Goal: Navigation & Orientation: Find specific page/section

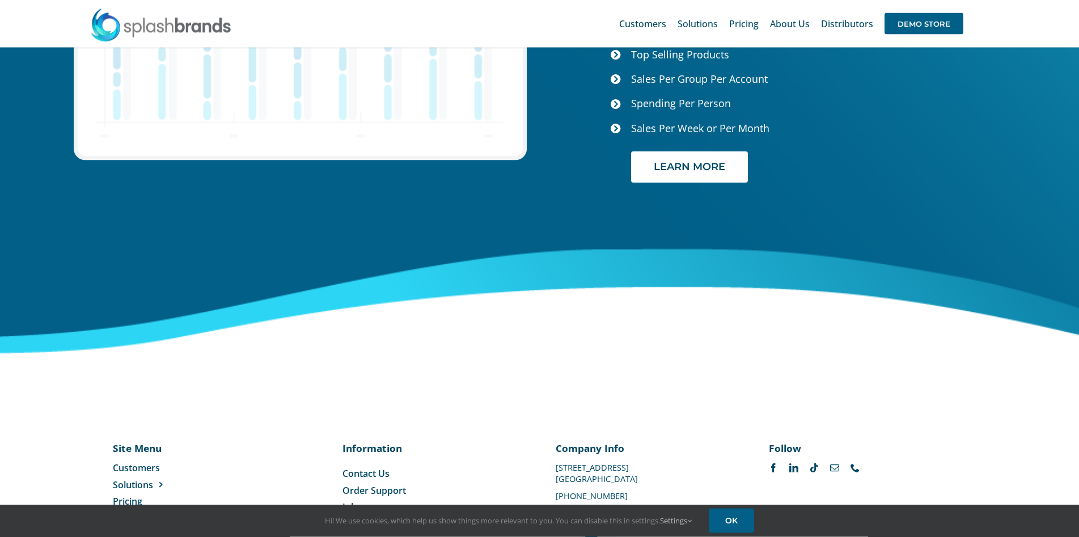
scroll to position [4755, 0]
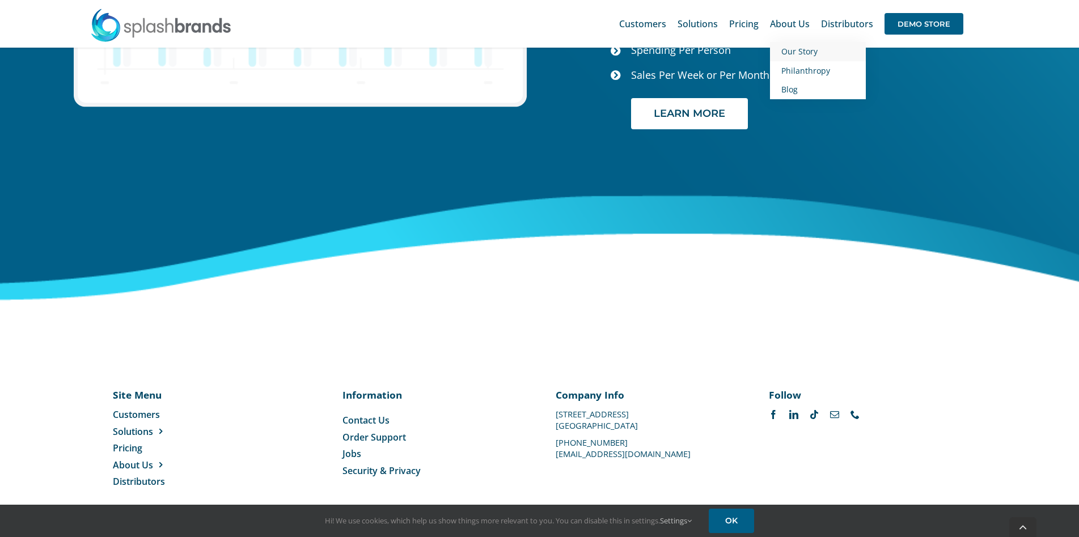
click at [808, 53] on span "Our Story" at bounding box center [800, 51] width 36 height 11
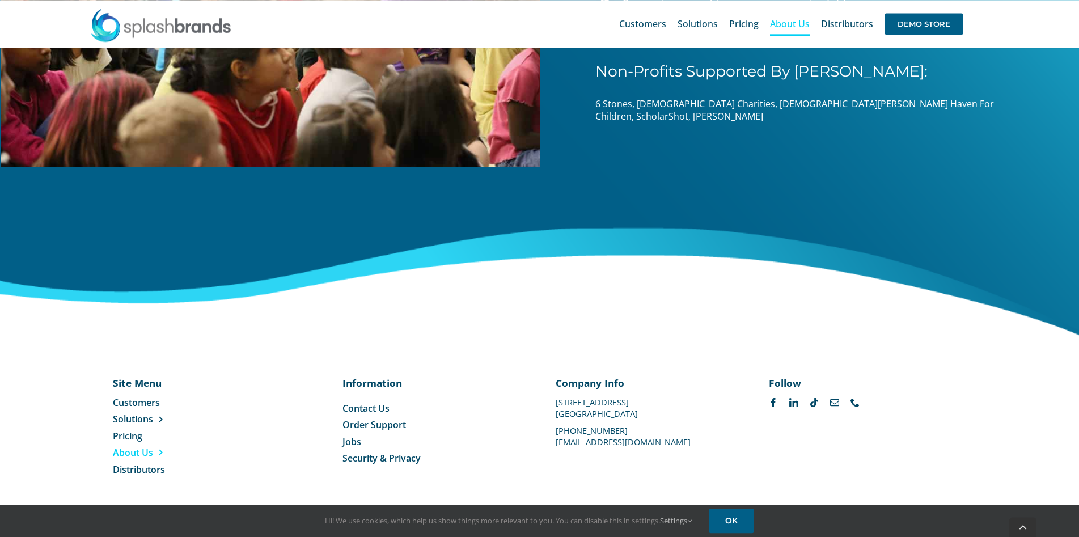
scroll to position [1756, 0]
click at [133, 434] on span "Pricing" at bounding box center [127, 435] width 29 height 12
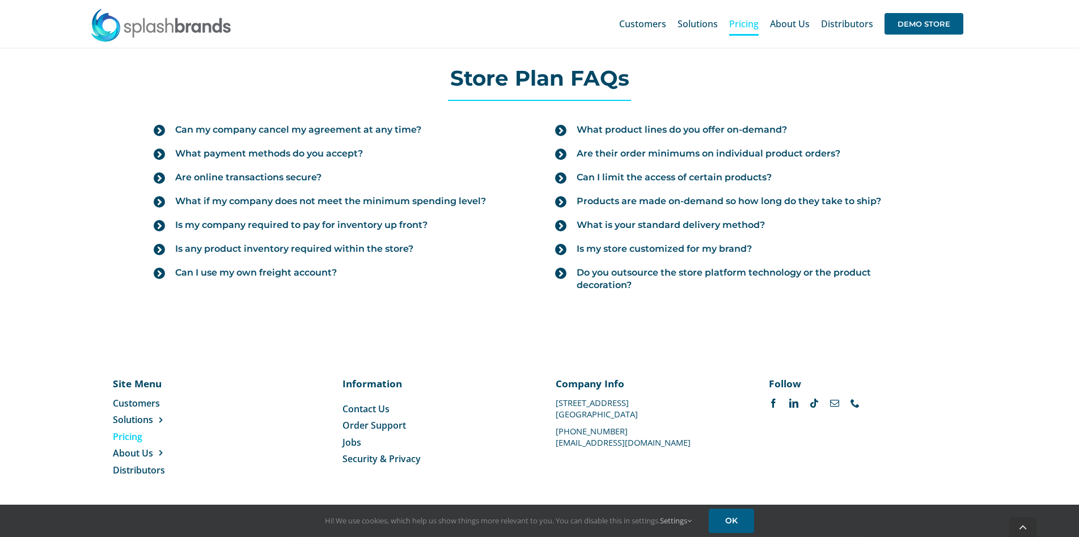
scroll to position [1259, 0]
